Goal: Ask a question

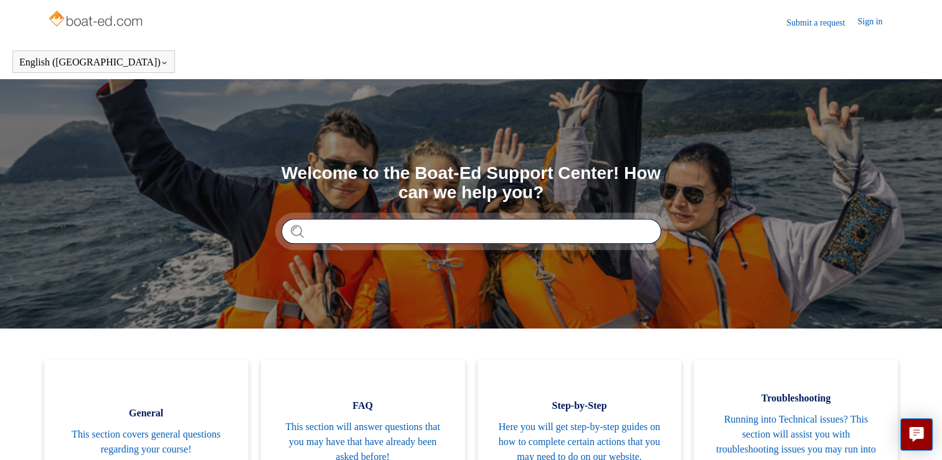
click at [516, 235] on input "Search" at bounding box center [471, 231] width 380 height 25
click at [372, 229] on input "**********" at bounding box center [471, 231] width 380 height 25
type input "*"
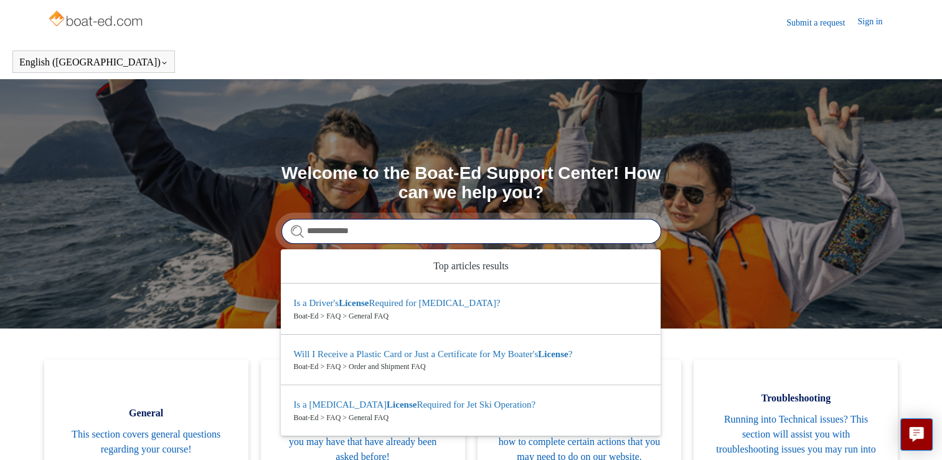
type input "**********"
